Goal: Transaction & Acquisition: Purchase product/service

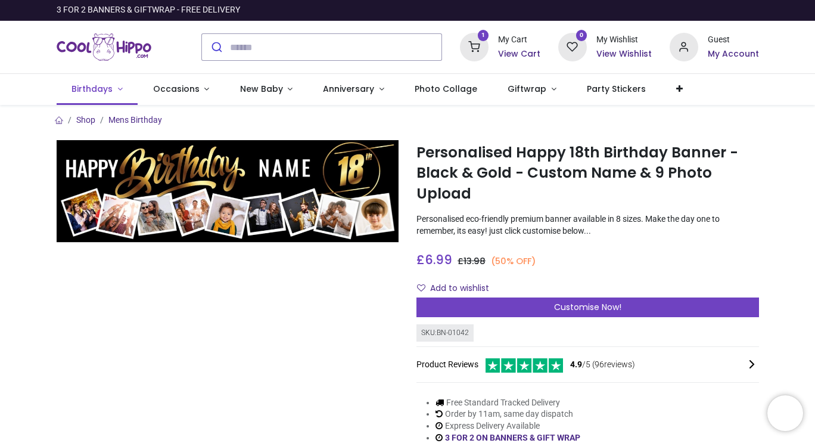
click at [125, 86] on link "Birthdays" at bounding box center [98, 89] width 82 height 31
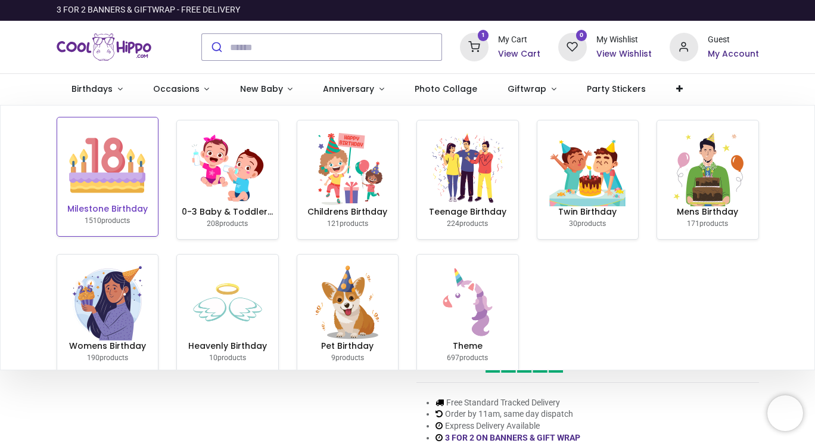
click at [122, 194] on img at bounding box center [107, 165] width 76 height 76
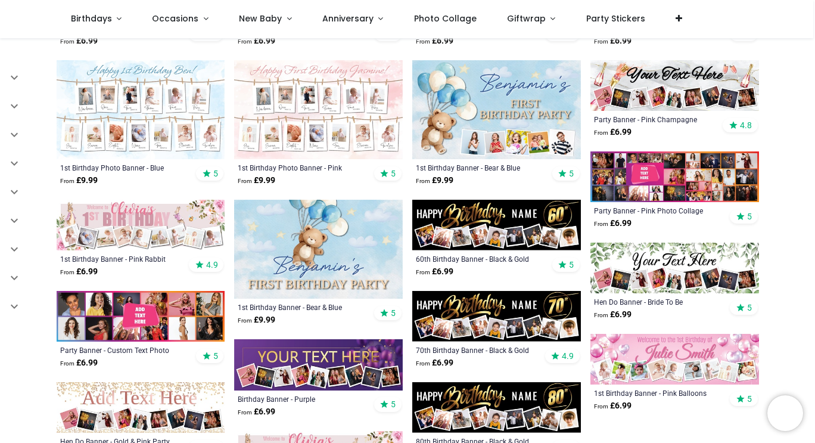
scroll to position [513, 0]
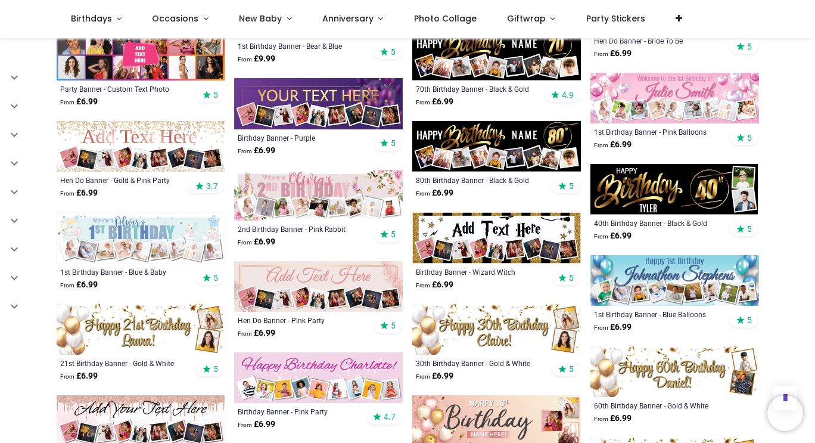
scroll to position [716, 0]
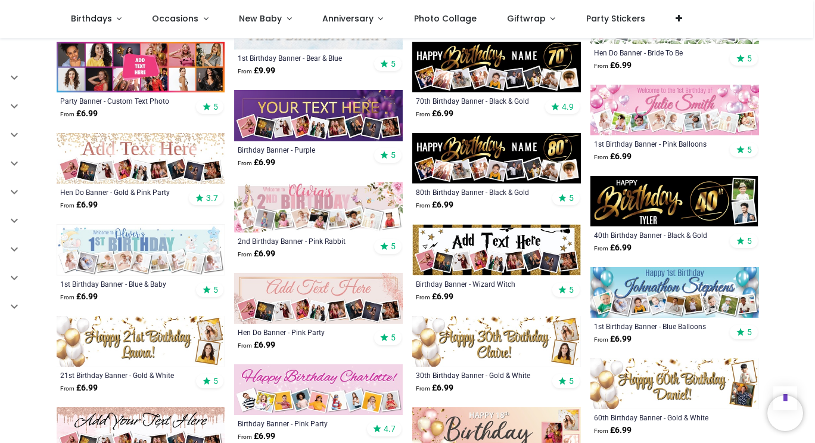
drag, startPoint x: 805, startPoint y: 277, endPoint x: 799, endPoint y: 309, distance: 32.0
click at [799, 309] on div "Pricelist : Public Pricelist Public Pricelist Categories All Products" at bounding box center [407, 138] width 815 height 1633
drag, startPoint x: 812, startPoint y: 219, endPoint x: 813, endPoint y: 203, distance: 16.1
click at [813, 203] on div "Pricelist : Public Pricelist Public Pricelist Categories All Products" at bounding box center [407, 138] width 815 height 1633
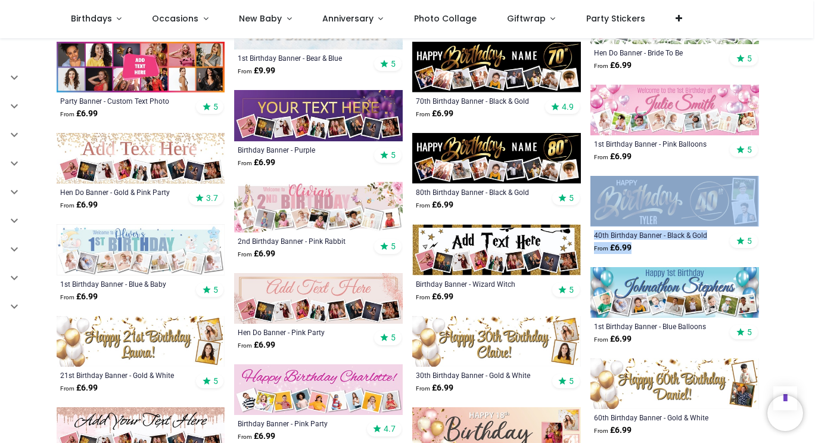
drag, startPoint x: 813, startPoint y: 203, endPoint x: 815, endPoint y: 245, distance: 42.4
click at [815, 245] on div "Login • Register Birthdays Milestone Birthday 1510 products 208" at bounding box center [407, 221] width 815 height 443
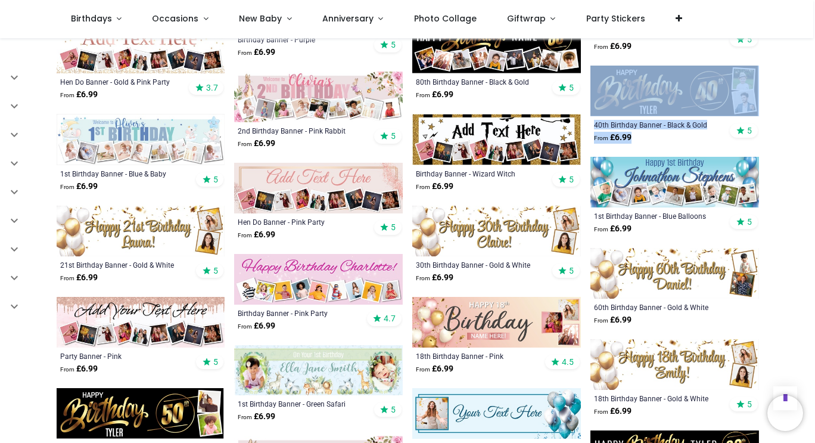
scroll to position [999, 0]
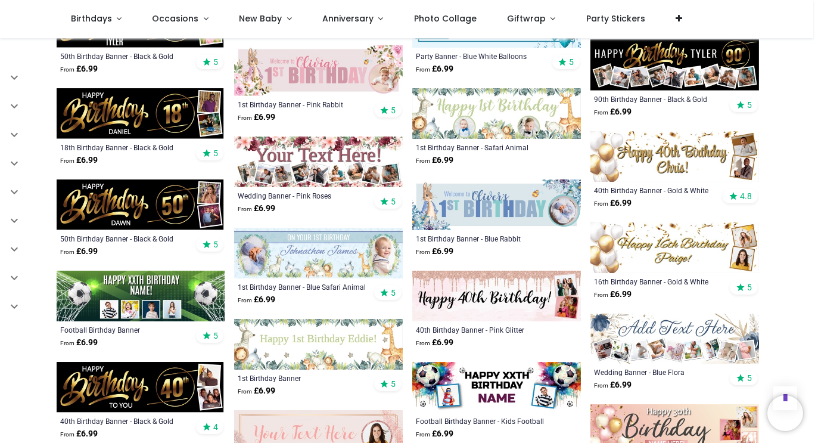
scroll to position [1605, 0]
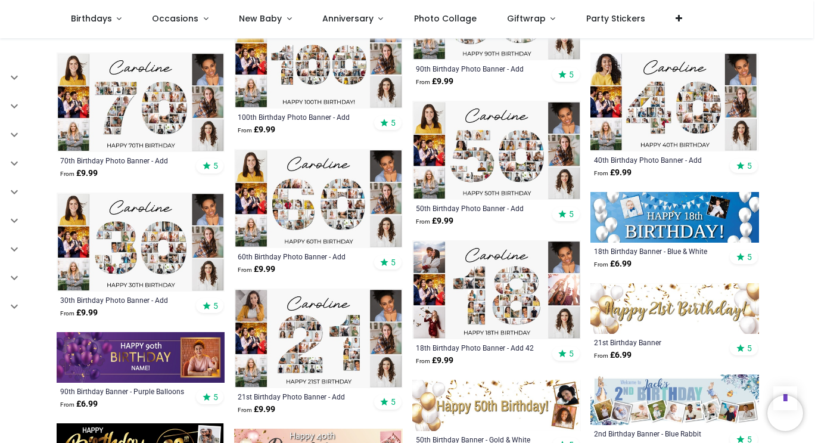
scroll to position [2259, 0]
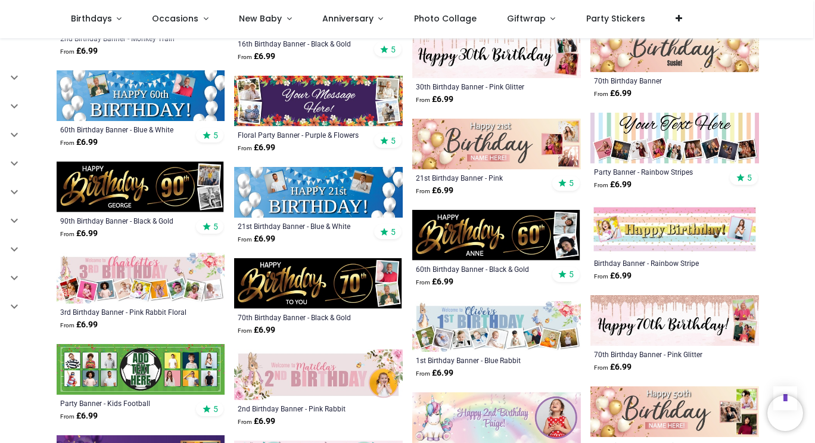
scroll to position [2582, 0]
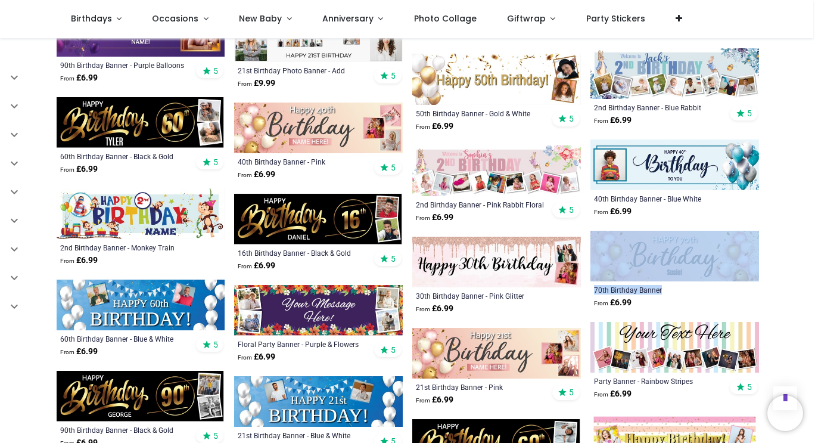
drag, startPoint x: 813, startPoint y: 286, endPoint x: 814, endPoint y: 197, distance: 88.2
click at [814, 197] on div "Login • Register Birthdays Milestone Birthday 1510 products 208" at bounding box center [407, 221] width 815 height 443
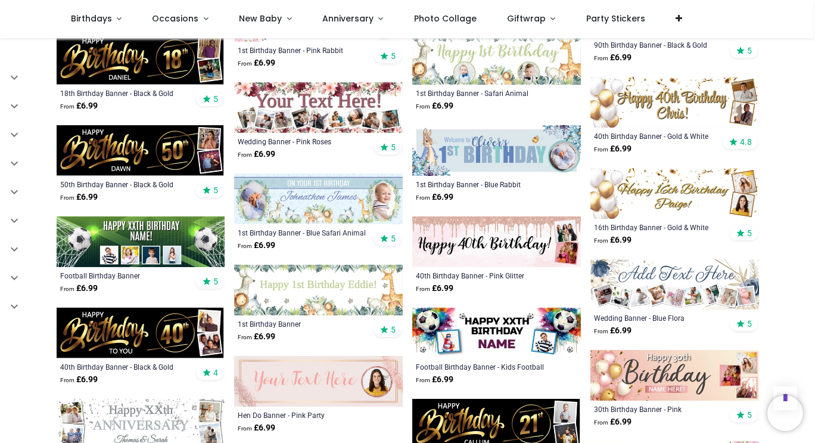
scroll to position [1206, 0]
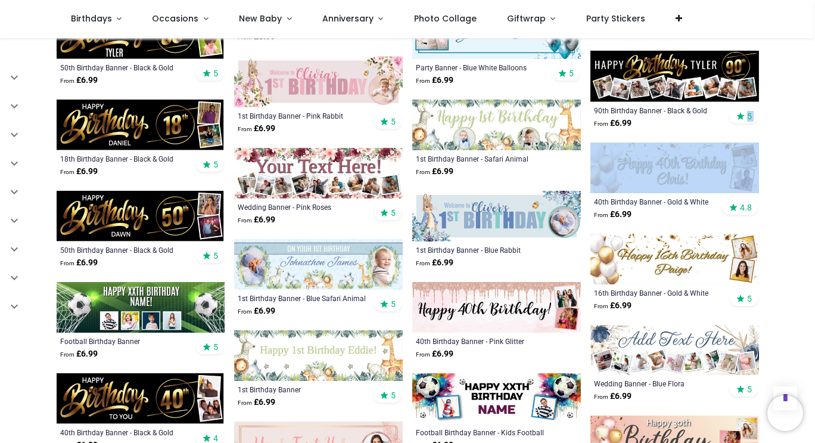
drag, startPoint x: 809, startPoint y: 136, endPoint x: 809, endPoint y: 116, distance: 19.7
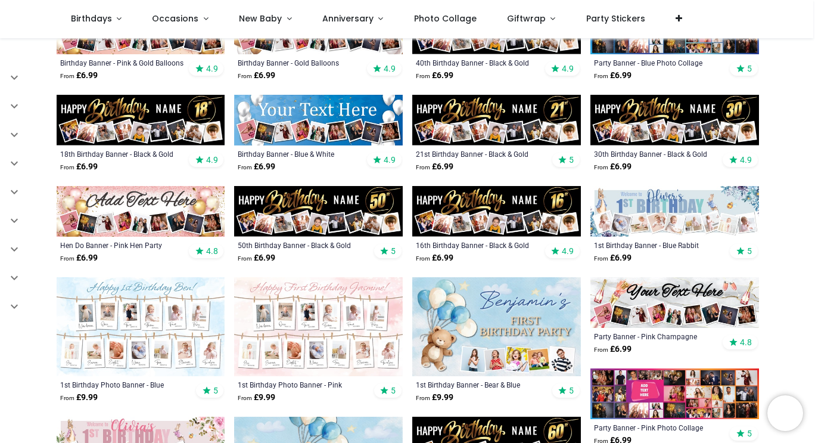
scroll to position [251, 0]
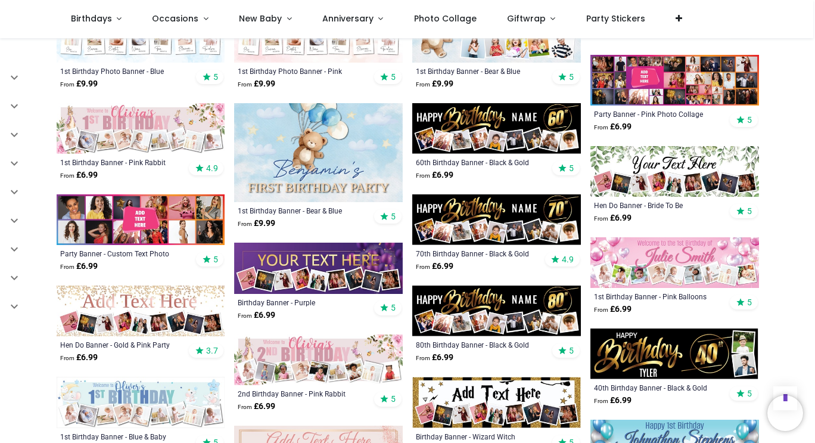
scroll to position [562, 0]
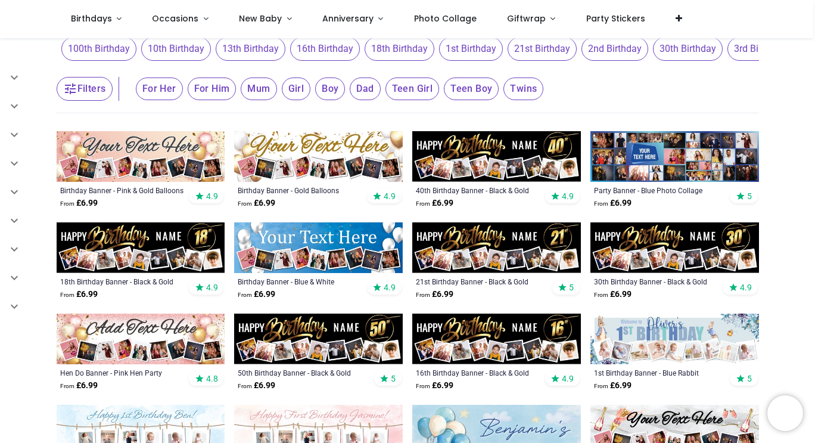
scroll to position [128, 0]
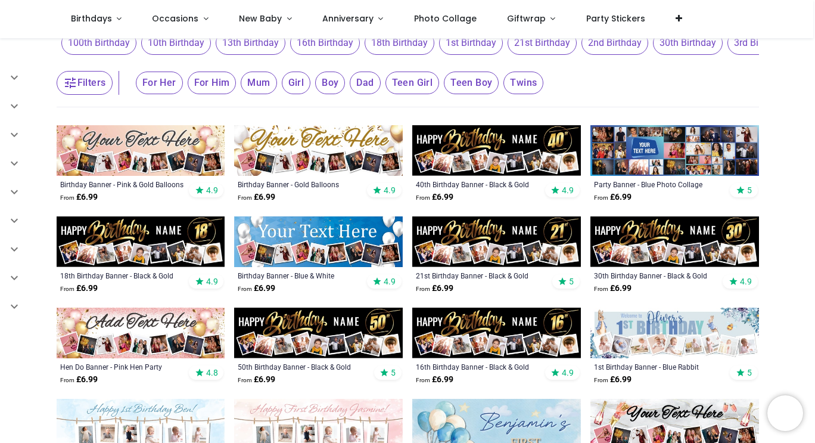
click at [170, 241] on img at bounding box center [141, 241] width 169 height 51
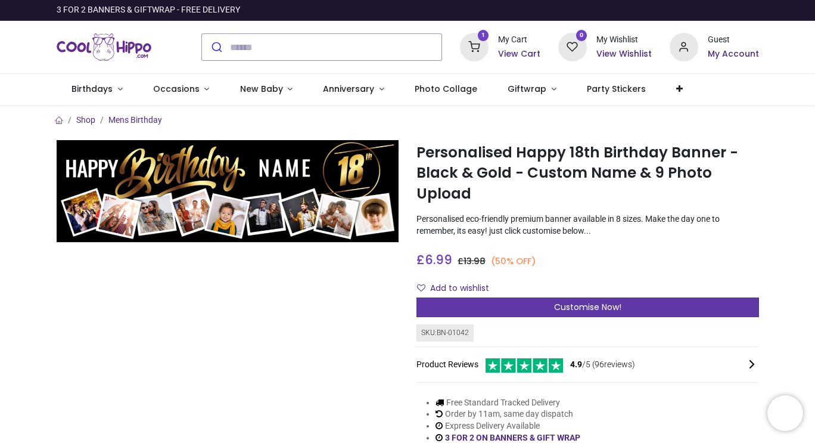
click at [672, 305] on div "Customise Now!" at bounding box center [588, 307] width 343 height 20
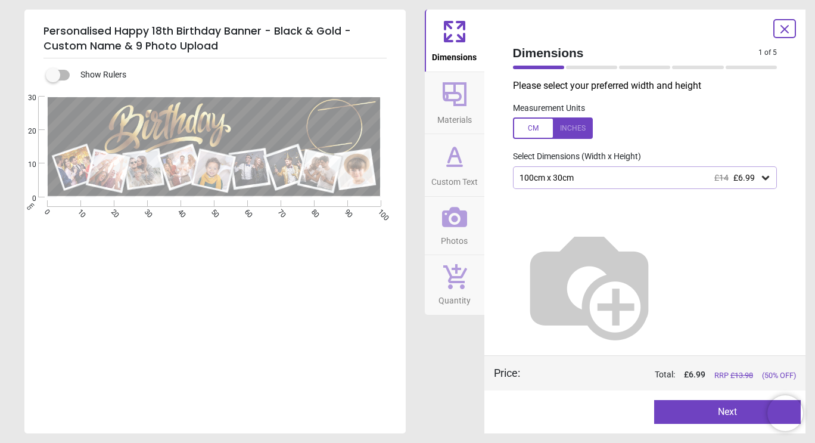
click at [772, 180] on div "100cm x 30cm £14 £6.99" at bounding box center [645, 177] width 265 height 23
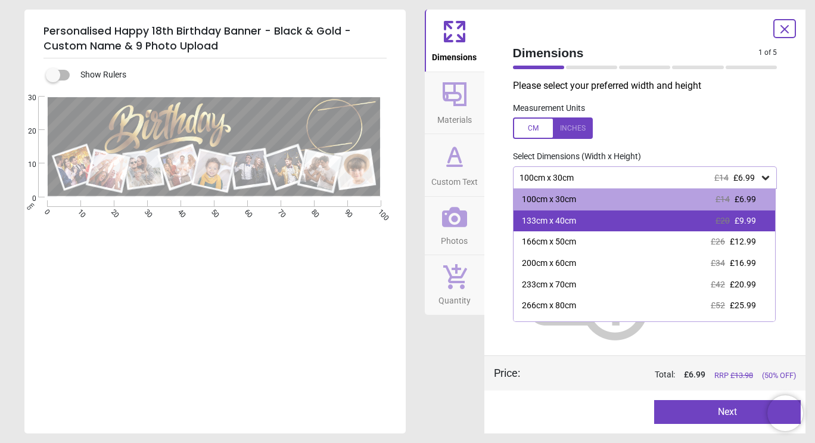
click at [760, 216] on div "133cm x 40cm £20 £9.99" at bounding box center [645, 220] width 262 height 21
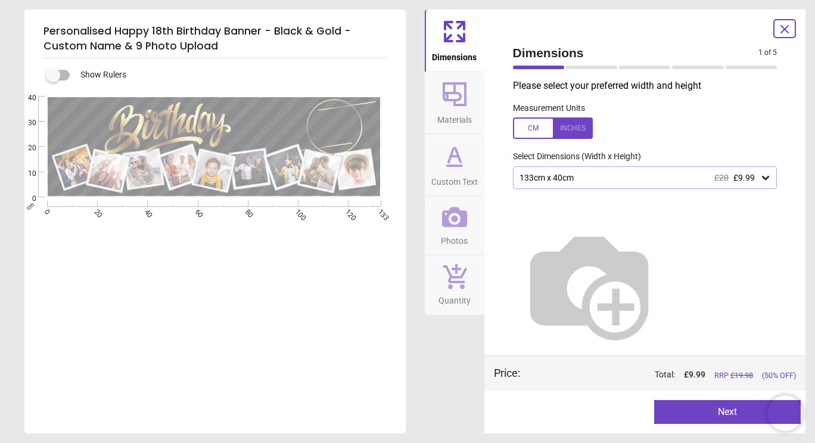
click at [723, 414] on button "Next" at bounding box center [727, 412] width 147 height 24
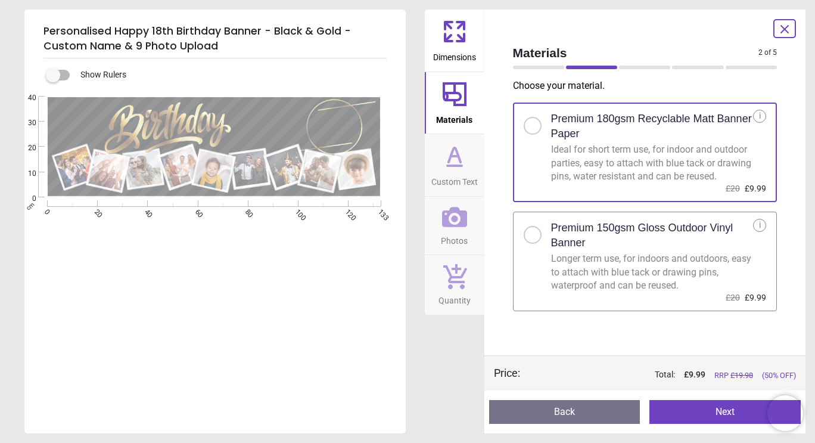
click at [726, 401] on button "Next" at bounding box center [725, 412] width 151 height 24
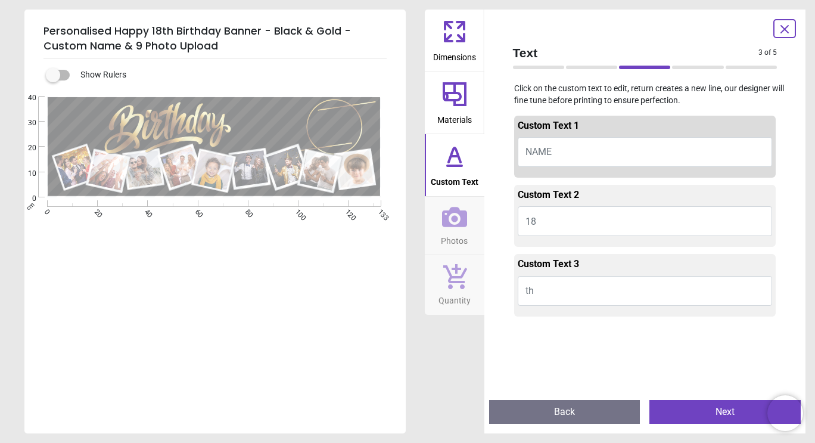
click at [640, 159] on button "NAME" at bounding box center [645, 152] width 255 height 30
click at [557, 157] on button "NAME" at bounding box center [645, 152] width 255 height 30
type textarea "******"
click at [693, 419] on button "Next" at bounding box center [725, 412] width 151 height 24
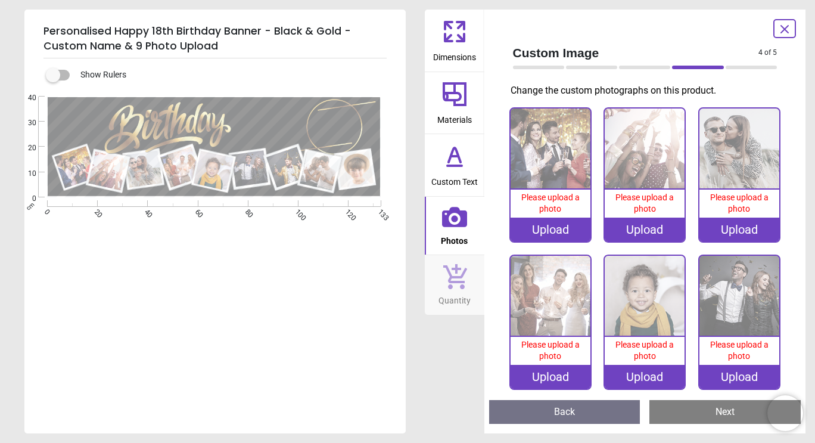
click at [545, 229] on div "Upload" at bounding box center [551, 230] width 80 height 24
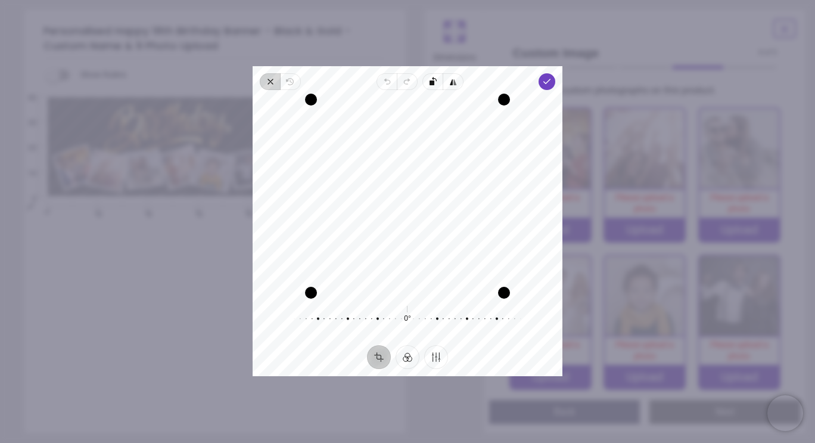
click at [274, 85] on icon "button" at bounding box center [271, 82] width 10 height 10
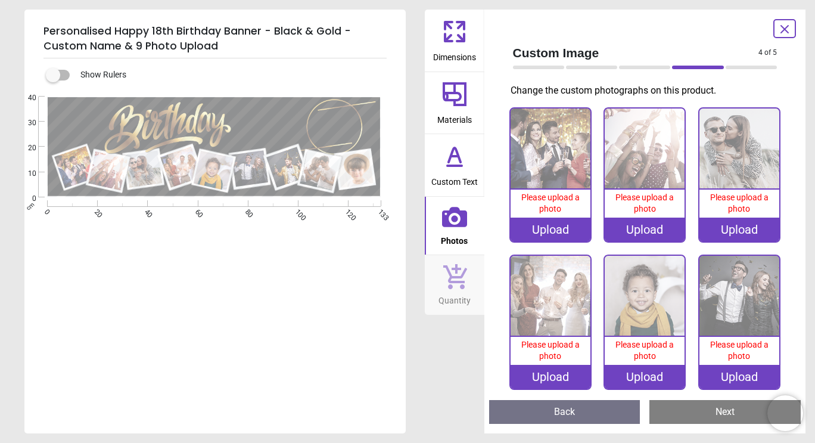
click at [567, 219] on div "Upload" at bounding box center [551, 230] width 80 height 24
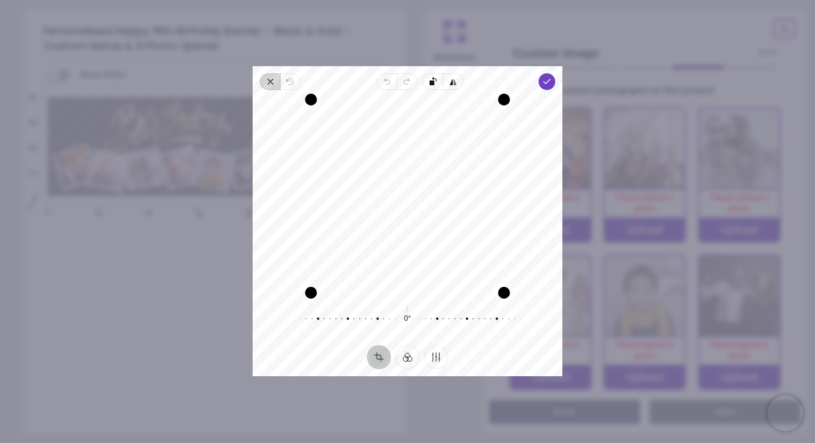
click at [270, 85] on icon "button" at bounding box center [271, 82] width 10 height 10
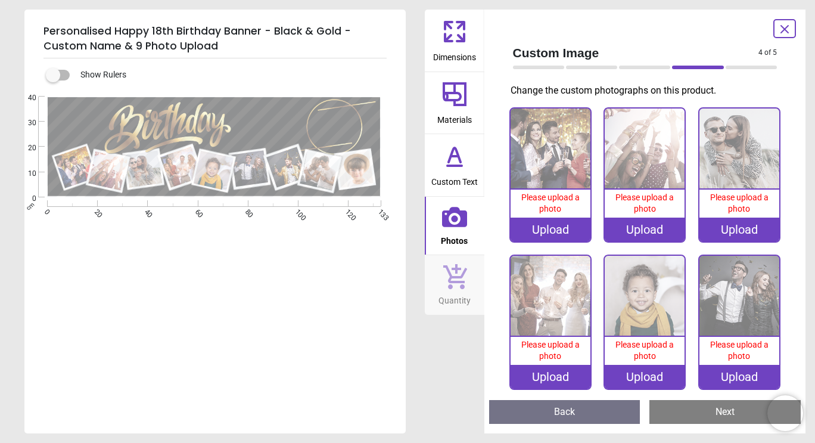
click at [551, 229] on div "Upload" at bounding box center [551, 230] width 80 height 24
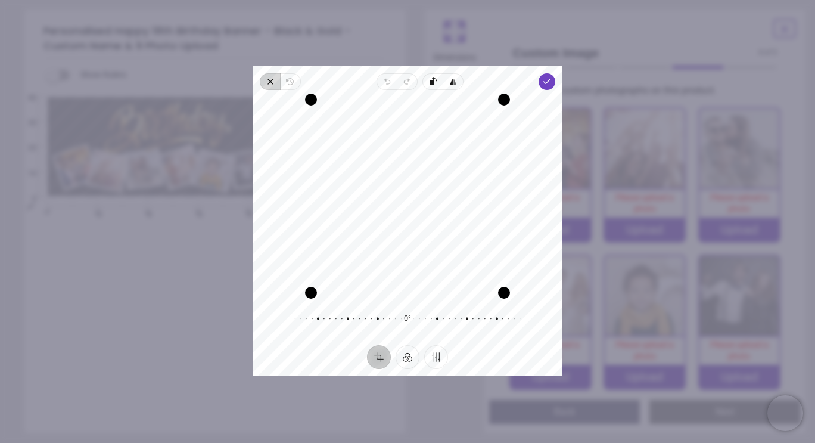
click at [274, 86] on span "Close" at bounding box center [270, 81] width 20 height 17
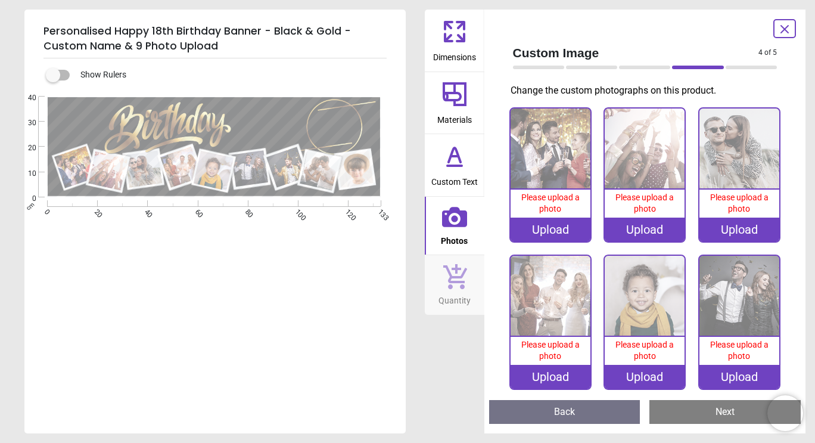
click at [563, 231] on div "Upload" at bounding box center [551, 230] width 80 height 24
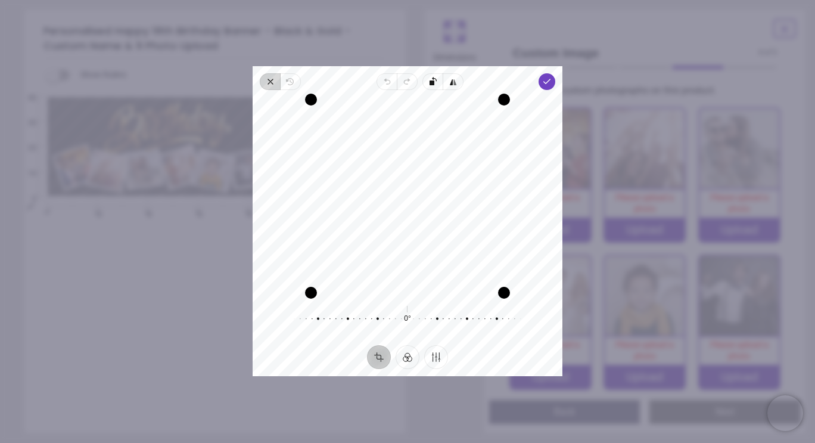
click at [272, 85] on icon "button" at bounding box center [271, 82] width 10 height 10
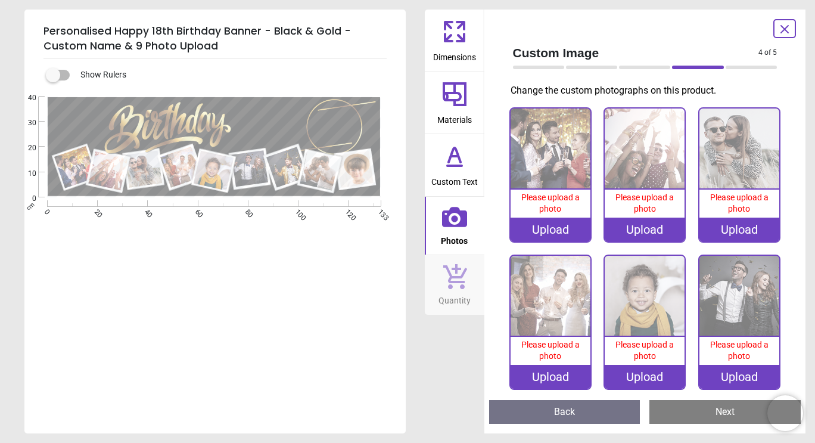
click at [572, 229] on div "Upload" at bounding box center [551, 230] width 80 height 24
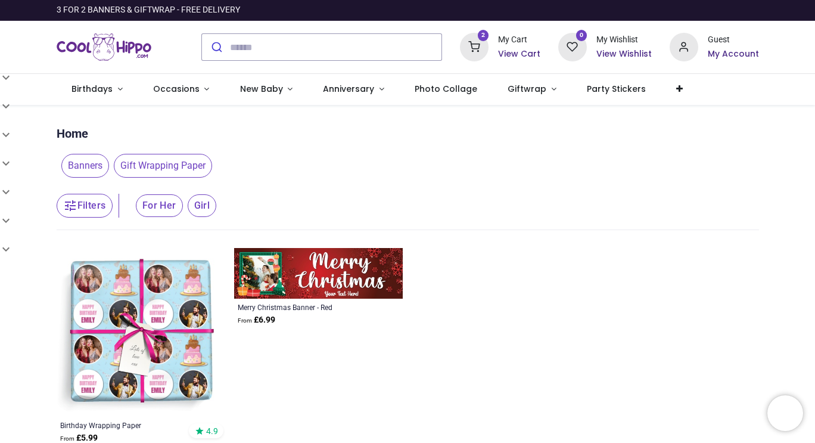
click at [511, 54] on h6 "View Cart" at bounding box center [519, 54] width 42 height 12
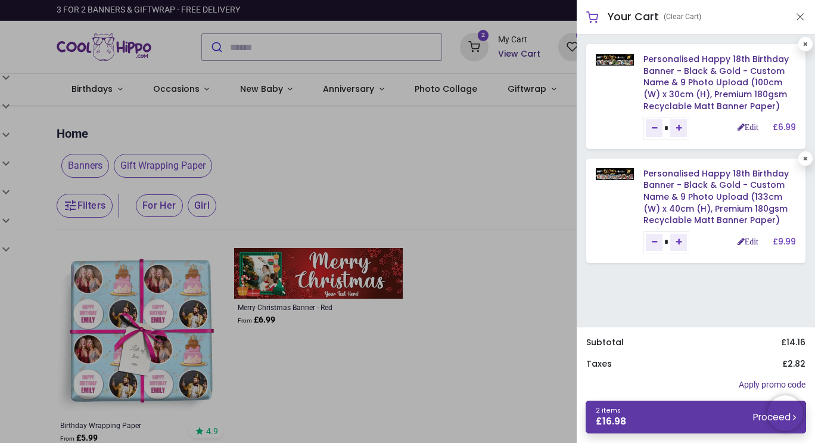
click at [737, 412] on link "2 items £ 16.98 Proceed" at bounding box center [696, 417] width 221 height 33
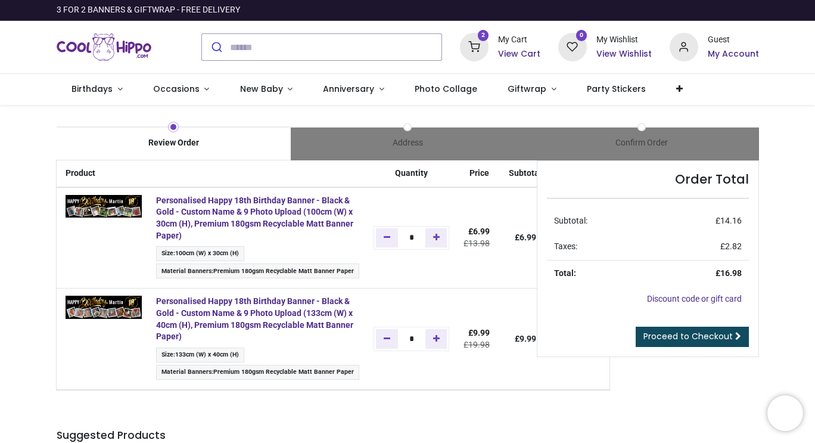
click at [419, 284] on td "*" at bounding box center [412, 237] width 90 height 101
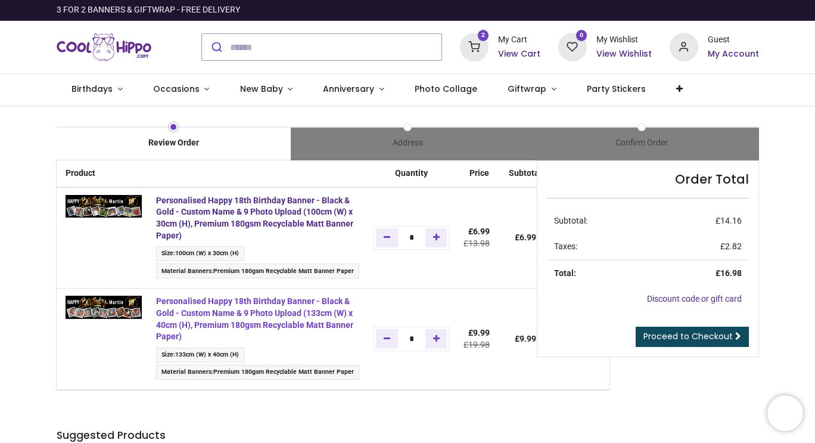
click at [232, 302] on strong "Personalised Happy 18th Birthday Banner - Black & Gold - Custom Name & 9 Photo …" at bounding box center [254, 318] width 197 height 45
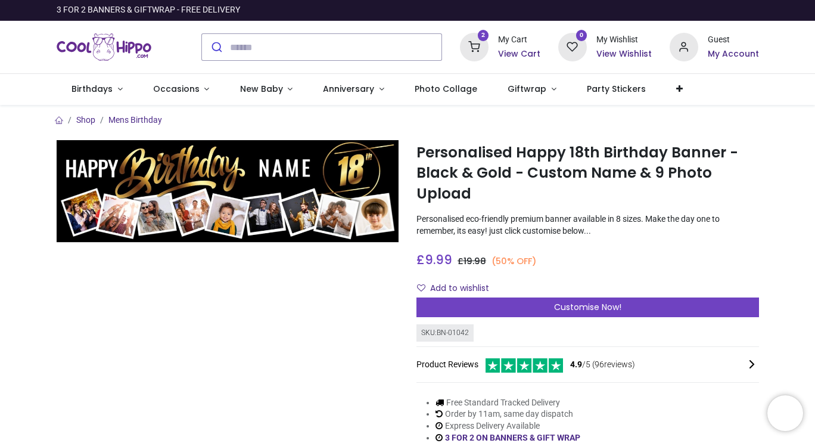
click at [515, 45] on div "My Cart" at bounding box center [519, 40] width 42 height 12
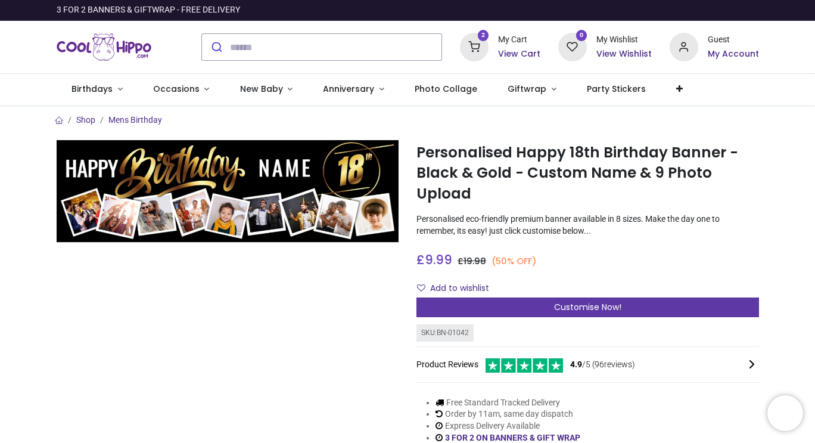
click at [531, 302] on div "Customise Now!" at bounding box center [588, 307] width 343 height 20
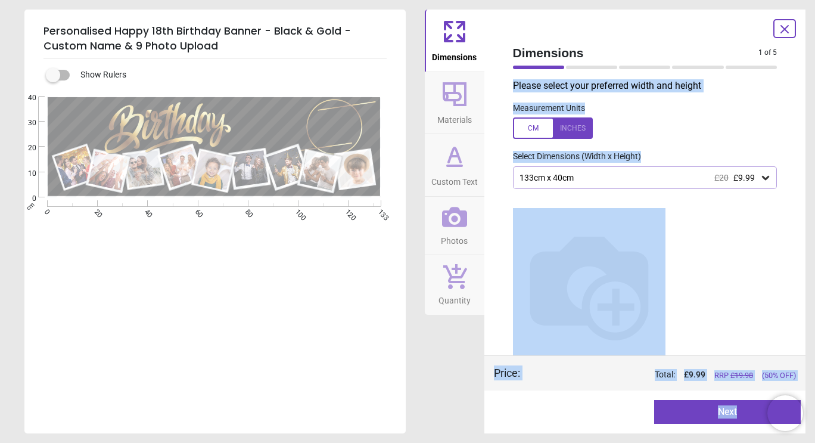
drag, startPoint x: 795, startPoint y: 42, endPoint x: 781, endPoint y: 29, distance: 19.0
click at [781, 29] on div "Dimensions Materials Custom Text Photos Quantity Dimensions 1 of 5 1 of 6 Pleas…" at bounding box center [615, 222] width 381 height 424
click at [781, 29] on icon at bounding box center [785, 29] width 14 height 14
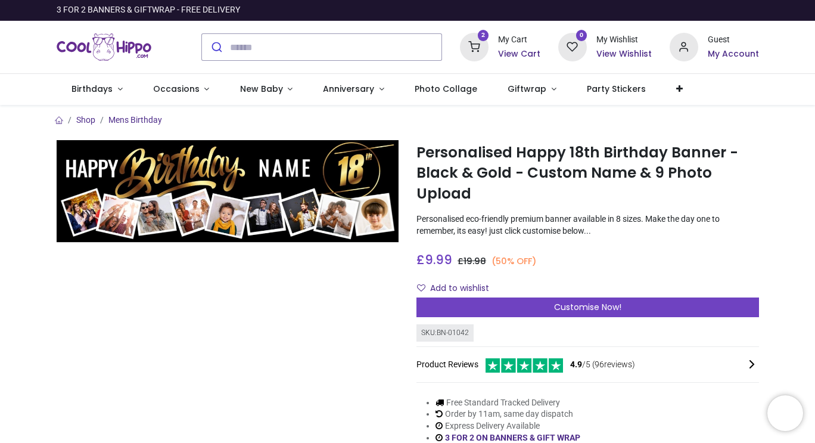
click at [522, 58] on h6 "View Cart" at bounding box center [519, 54] width 42 height 12
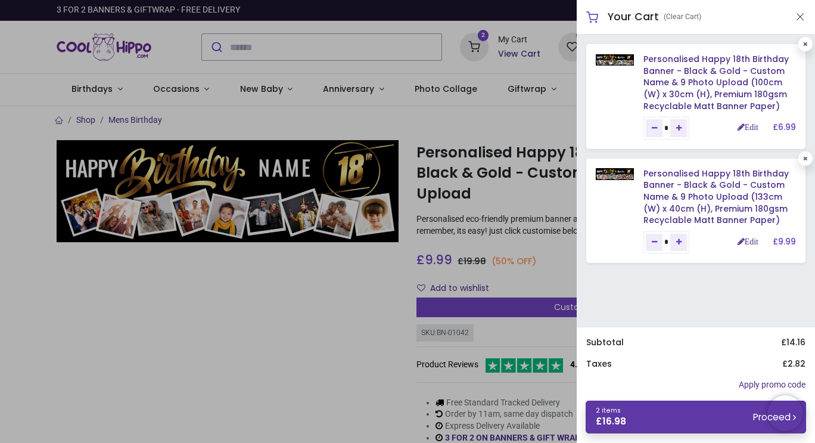
click at [755, 418] on small "Proceed" at bounding box center [774, 417] width 43 height 13
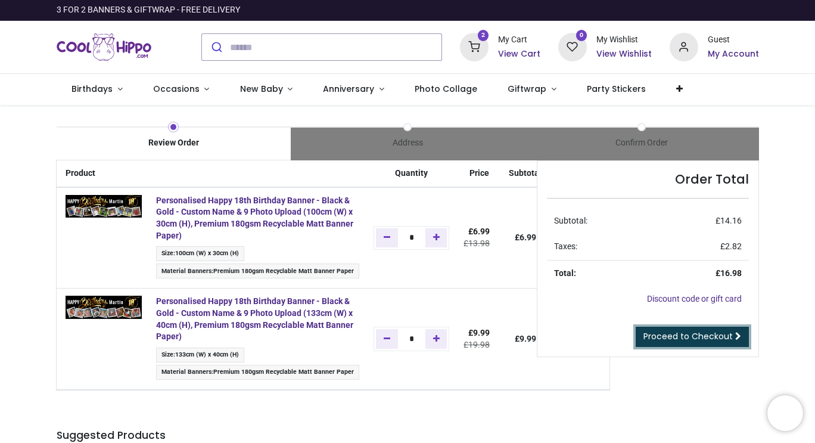
click at [727, 337] on span "Proceed to Checkout" at bounding box center [688, 336] width 89 height 12
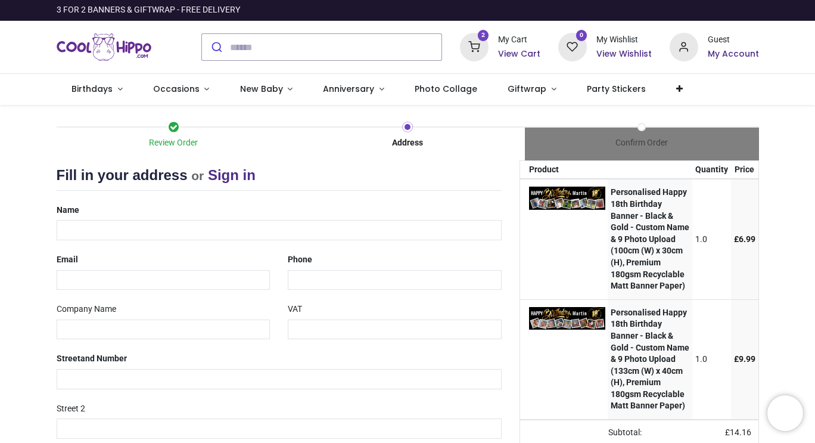
select select "***"
click at [167, 228] on input "text" at bounding box center [279, 230] width 445 height 20
type input "**********"
click at [149, 268] on div "Email" at bounding box center [164, 270] width 232 height 40
click at [145, 275] on input "email" at bounding box center [164, 280] width 214 height 20
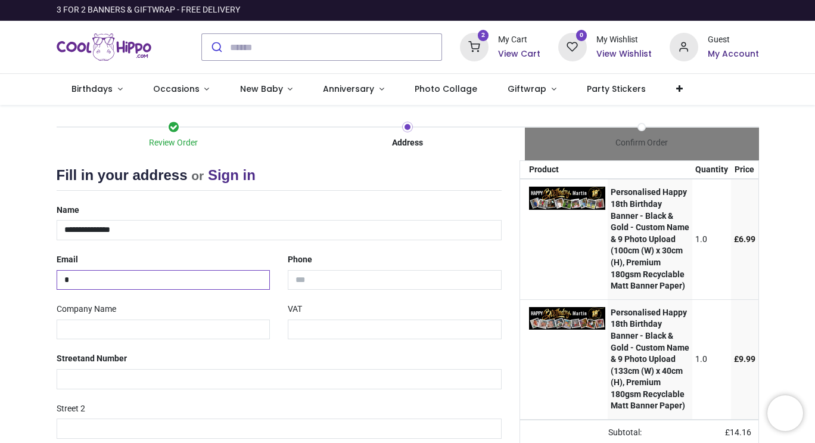
click at [145, 275] on input "*" at bounding box center [164, 280] width 214 height 20
type input "**********"
click at [348, 275] on input "tel" at bounding box center [395, 280] width 214 height 20
type input "**********"
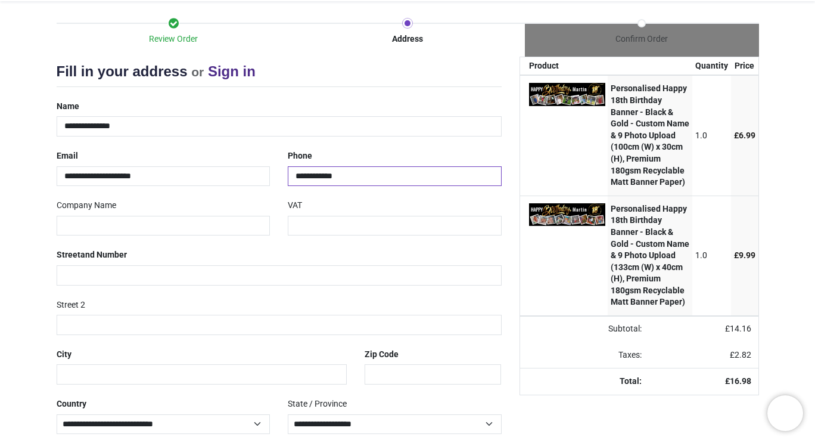
scroll to position [122, 0]
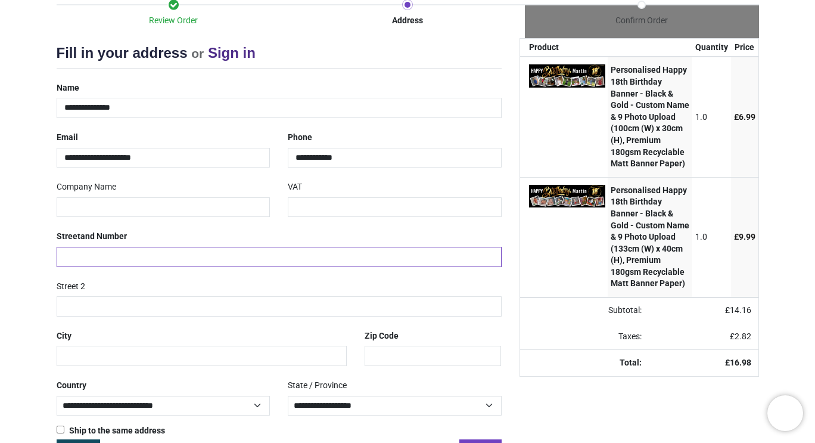
click at [203, 260] on input "text" at bounding box center [279, 257] width 445 height 20
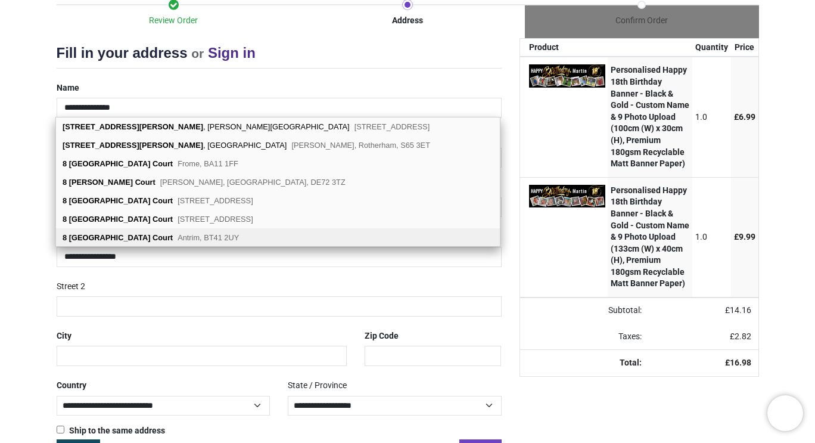
click at [188, 242] on div "8 Mill House Court Antrim, BT41 2UY" at bounding box center [278, 237] width 444 height 18
type input "**********"
type input "********"
select select "***"
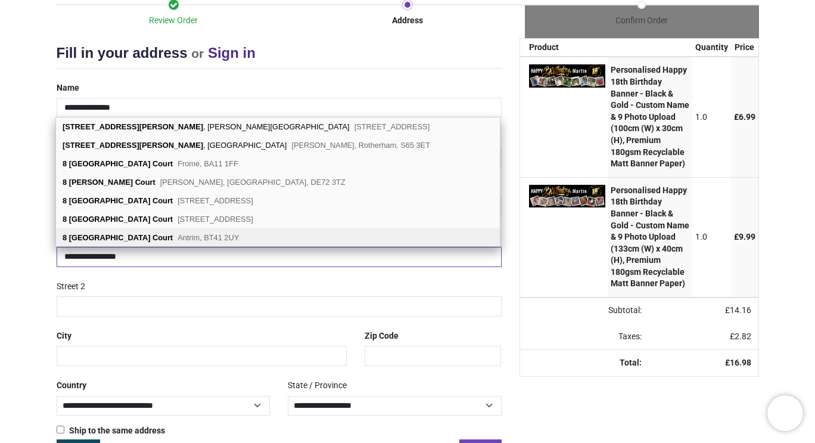
type input "******"
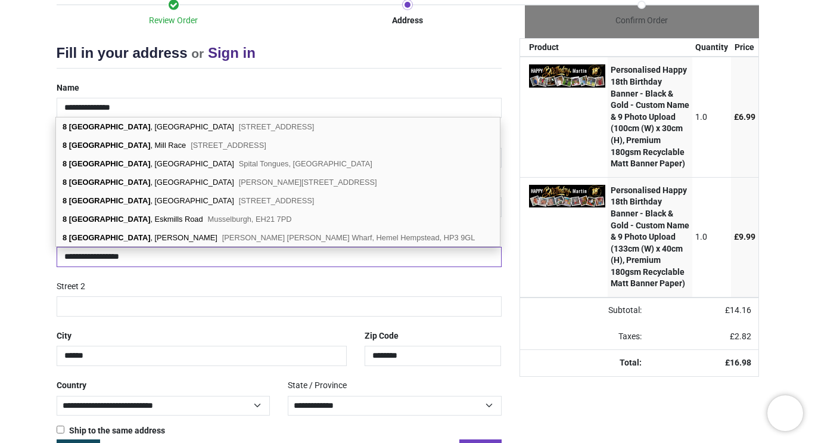
scroll to position [162, 0]
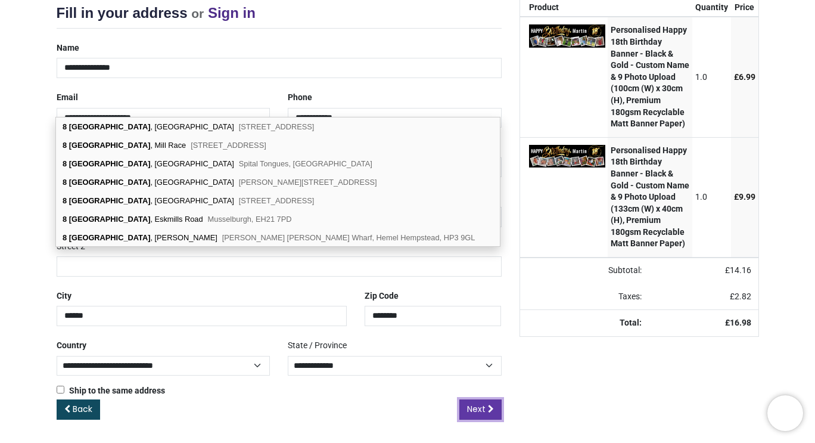
click at [472, 404] on span "Next" at bounding box center [476, 409] width 18 height 12
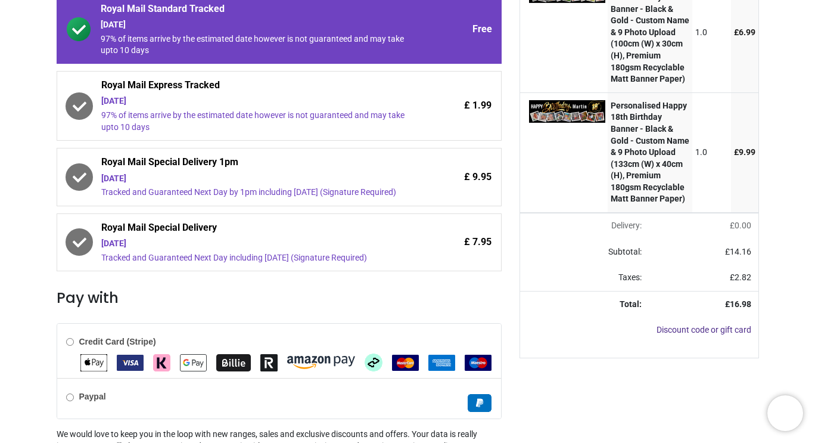
scroll to position [306, 0]
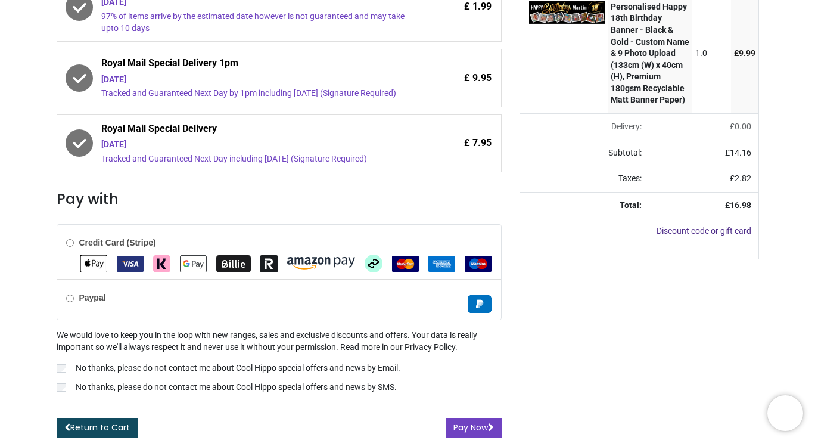
drag, startPoint x: 811, startPoint y: 223, endPoint x: 815, endPoint y: 194, distance: 28.8
click at [815, 194] on div "Login • Register Birthdays Milestone Birthday 1510 products 208" at bounding box center [407, 221] width 815 height 443
click at [460, 426] on button "Pay Now" at bounding box center [474, 428] width 56 height 20
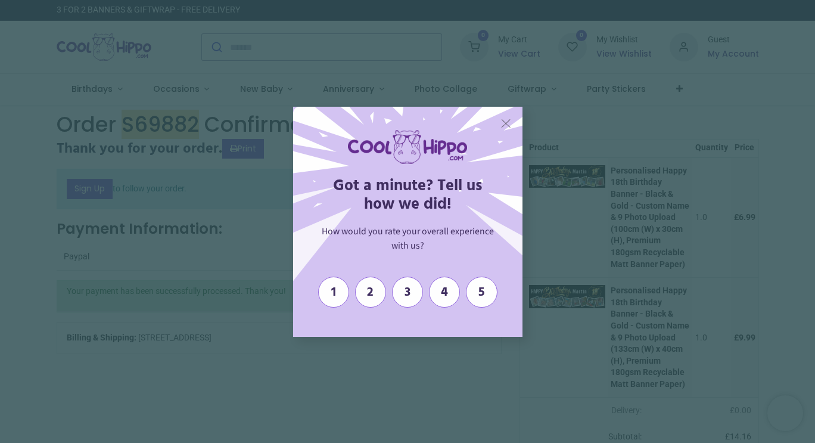
click at [507, 125] on span "X" at bounding box center [506, 122] width 11 height 15
